Goal: Find contact information: Find contact information

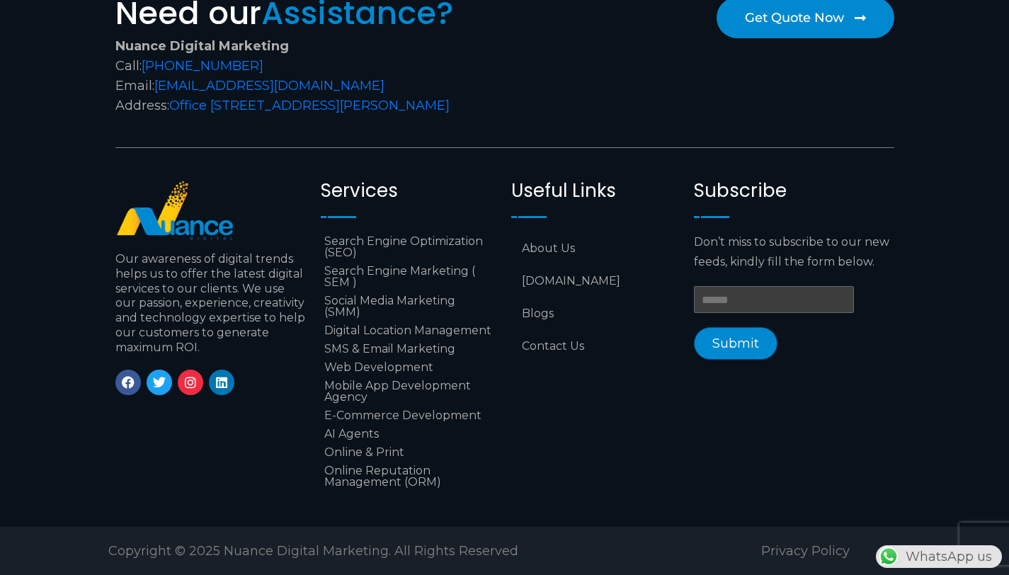
scroll to position [5856, 0]
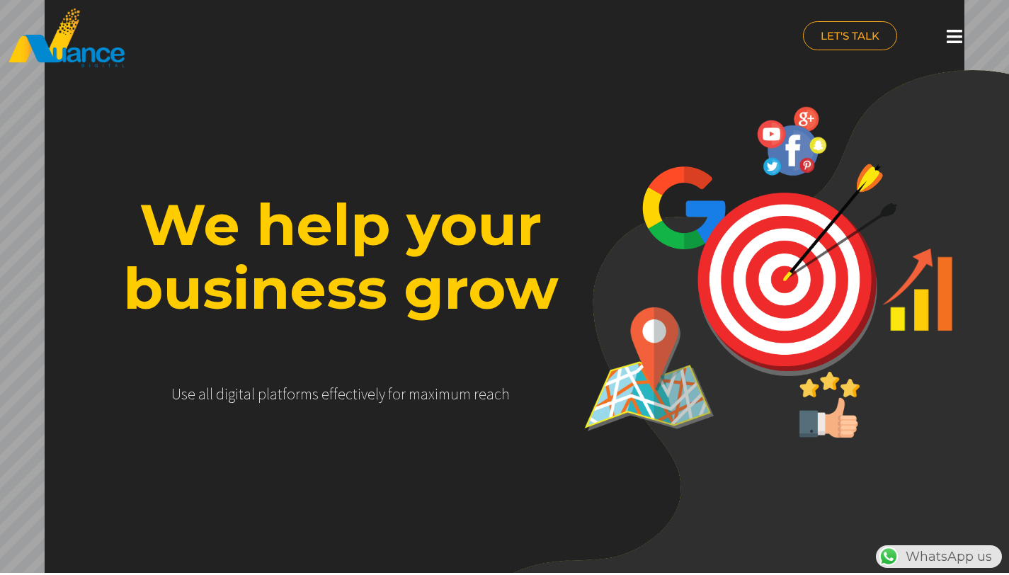
click at [968, 38] on div at bounding box center [954, 36] width 87 height 31
click at [952, 36] on icon at bounding box center [954, 37] width 16 height 18
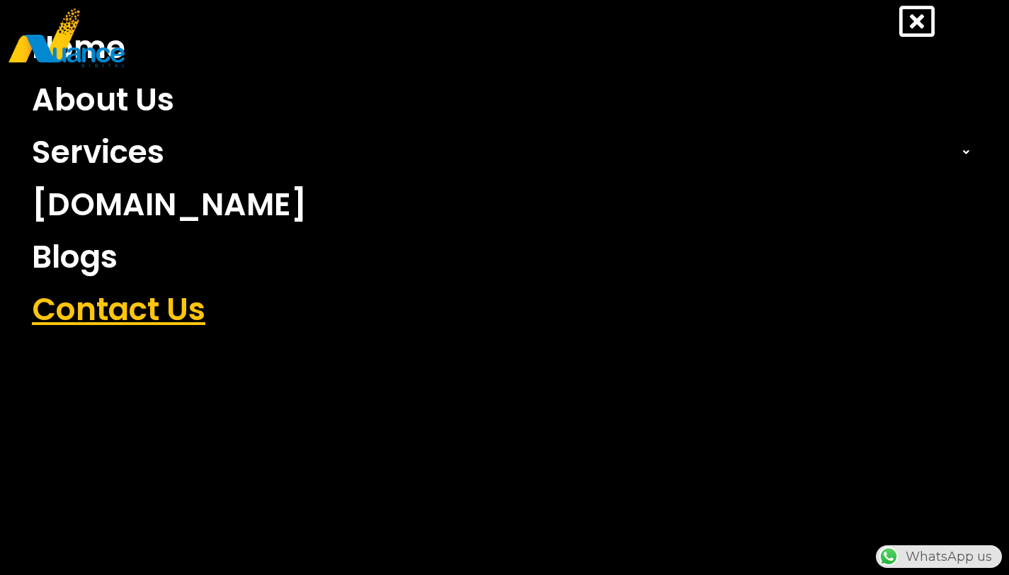
click at [172, 293] on link "Contact Us" at bounding box center [504, 309] width 966 height 52
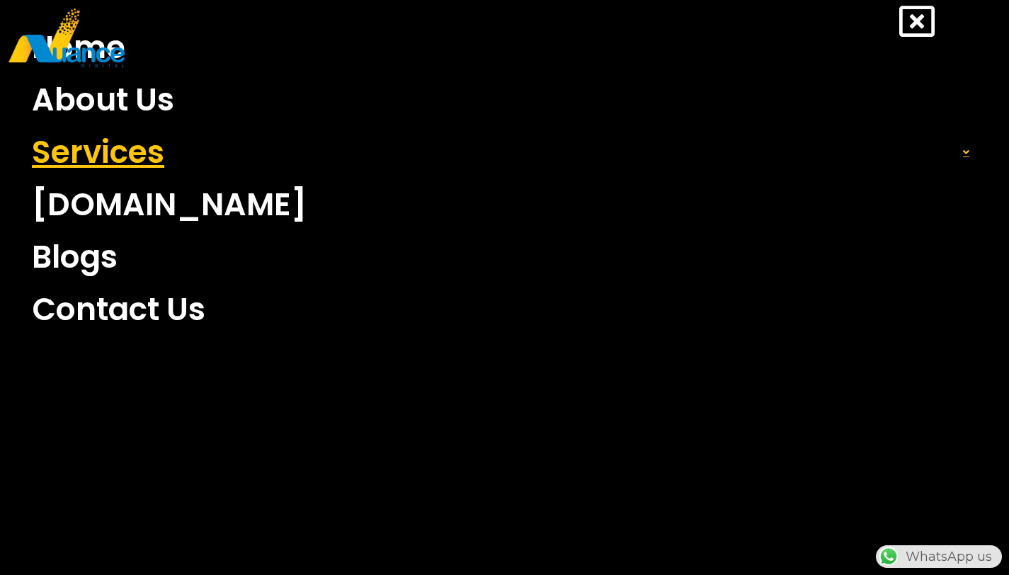
click at [125, 147] on link "Services" at bounding box center [504, 152] width 966 height 52
